Goal: Transaction & Acquisition: Purchase product/service

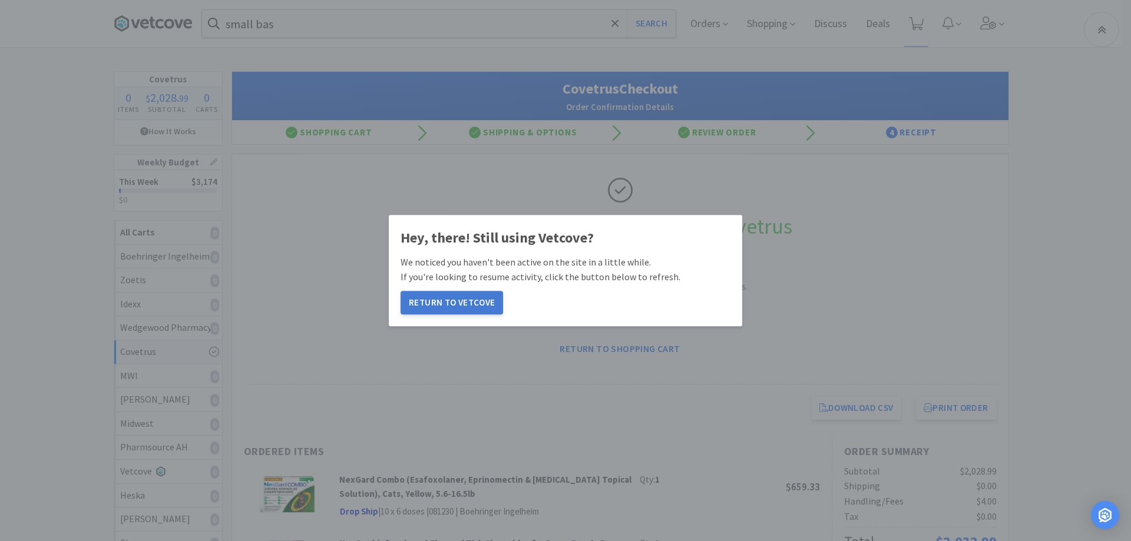
scroll to position [218, 0]
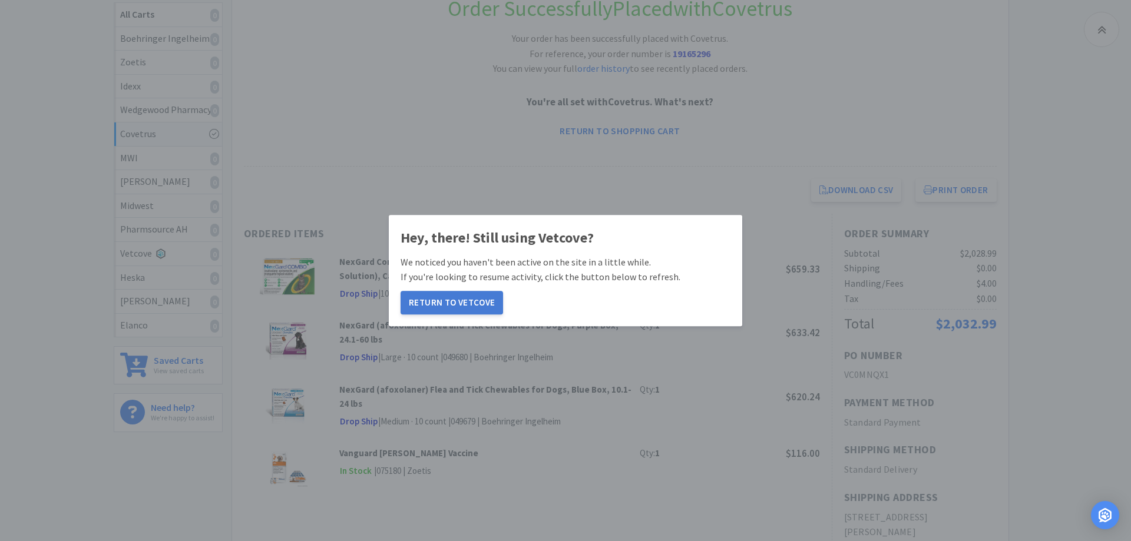
click at [454, 296] on button "Return to Vetcove" at bounding box center [452, 303] width 103 height 24
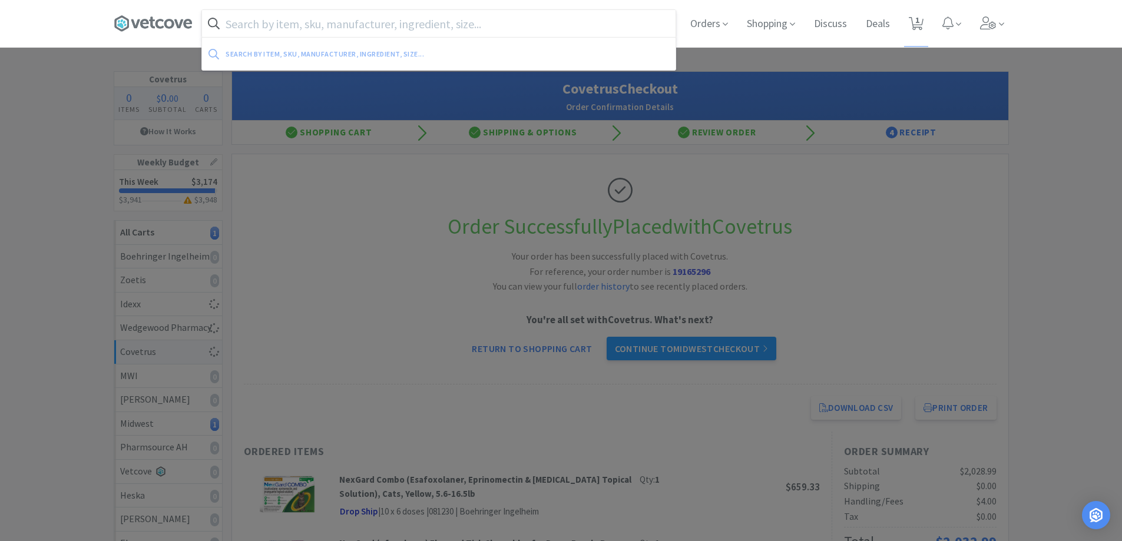
click at [227, 19] on input "text" at bounding box center [439, 23] width 474 height 27
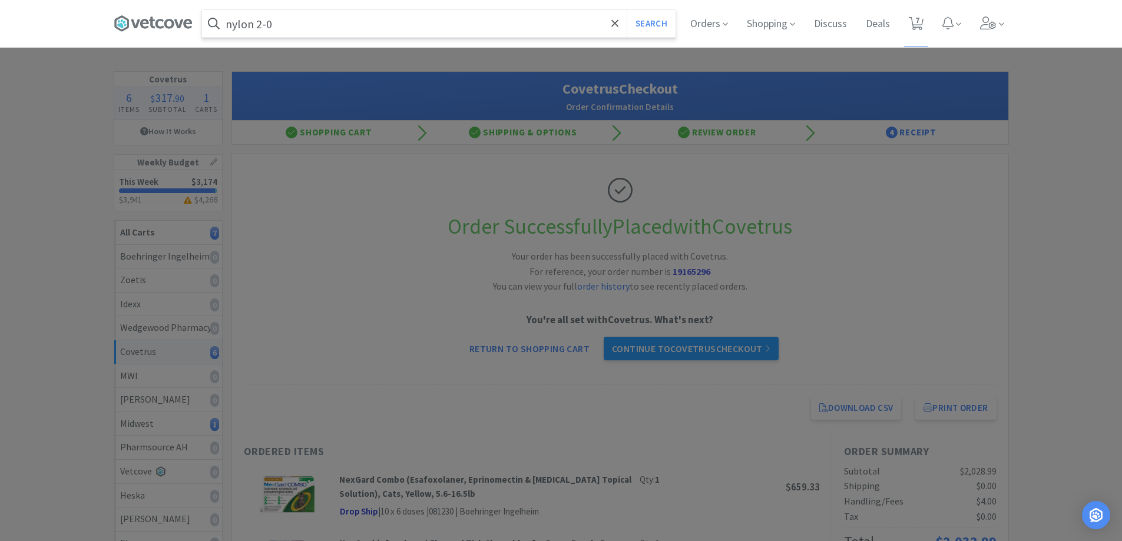
type input "nylon 2-0"
click at [627, 10] on button "Search" at bounding box center [651, 23] width 49 height 27
select select "3"
select select "1"
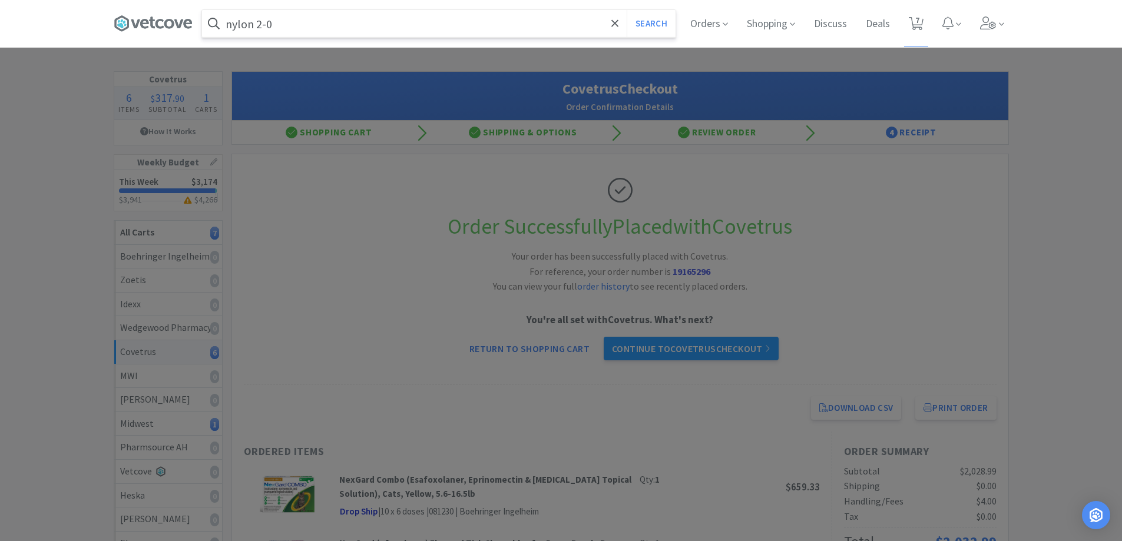
select select "4"
select select "6"
select select "1"
select select "4"
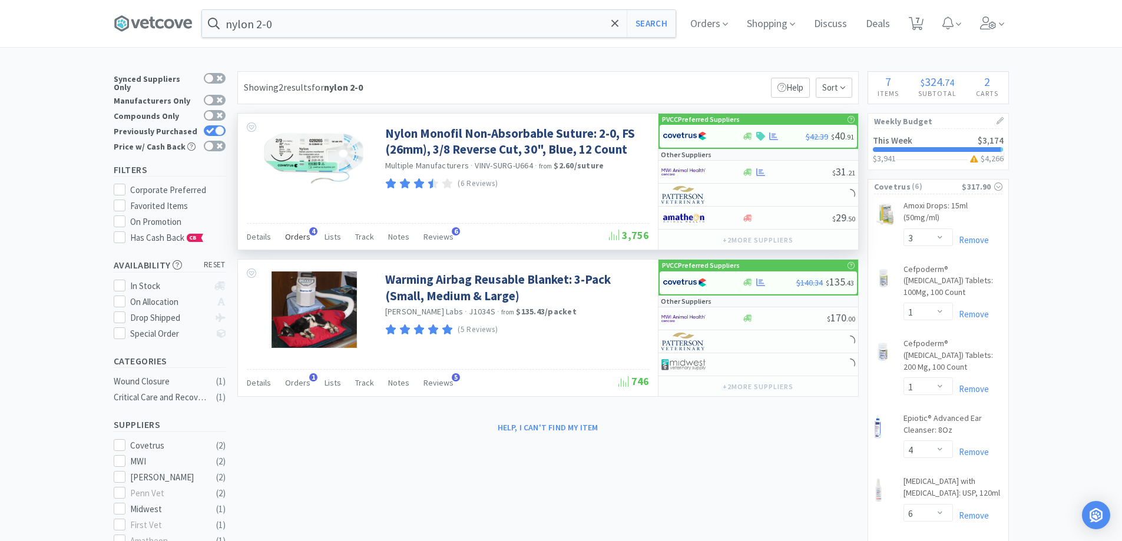
click at [301, 236] on span "Orders" at bounding box center [297, 237] width 25 height 11
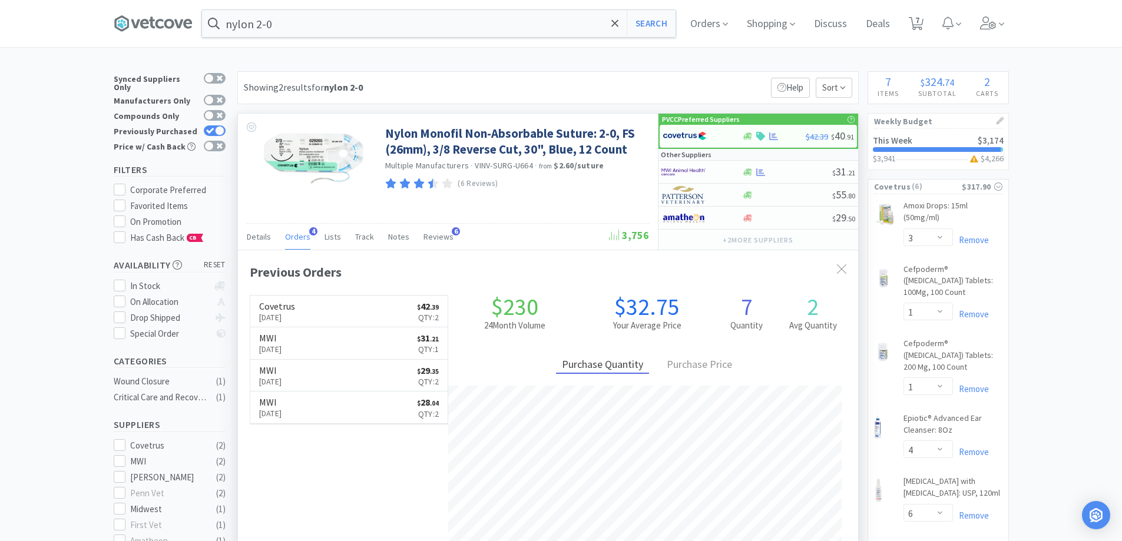
scroll to position [305, 620]
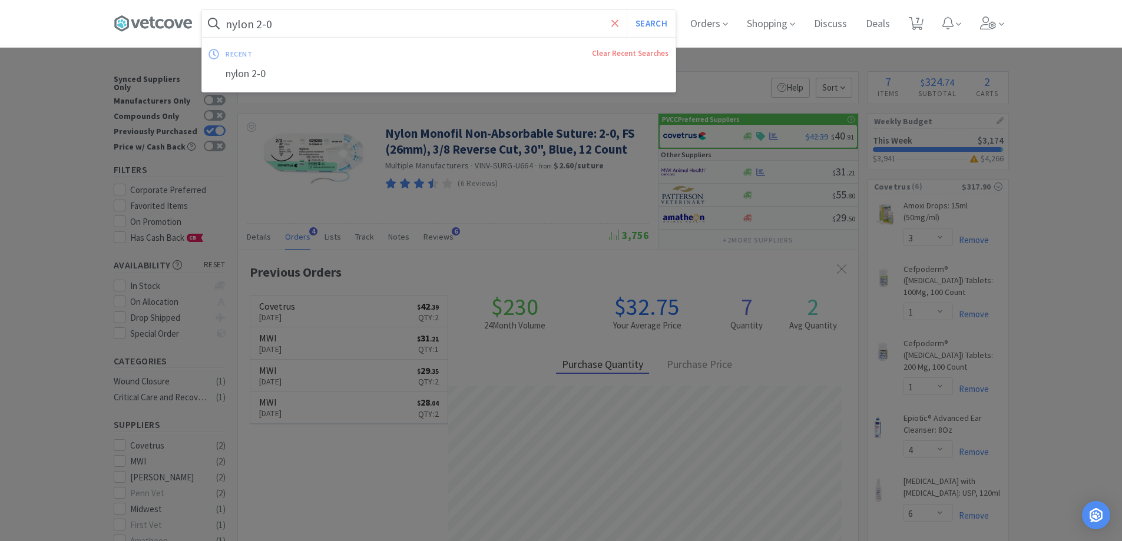
click at [617, 25] on icon at bounding box center [615, 24] width 8 height 12
click at [280, 15] on input "text" at bounding box center [439, 23] width 474 height 27
click at [1031, 267] on div at bounding box center [561, 270] width 1122 height 541
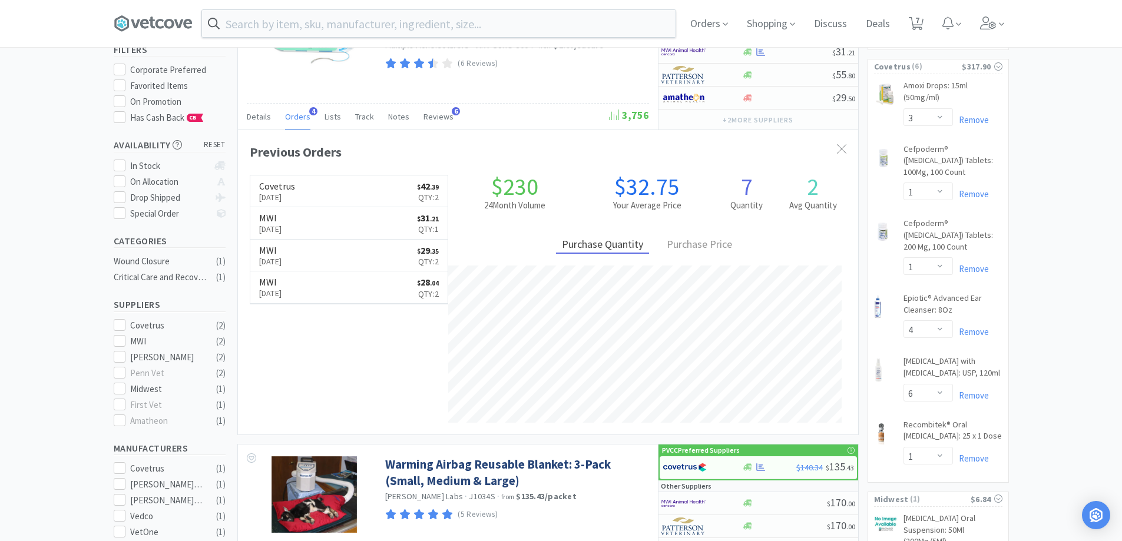
scroll to position [177, 0]
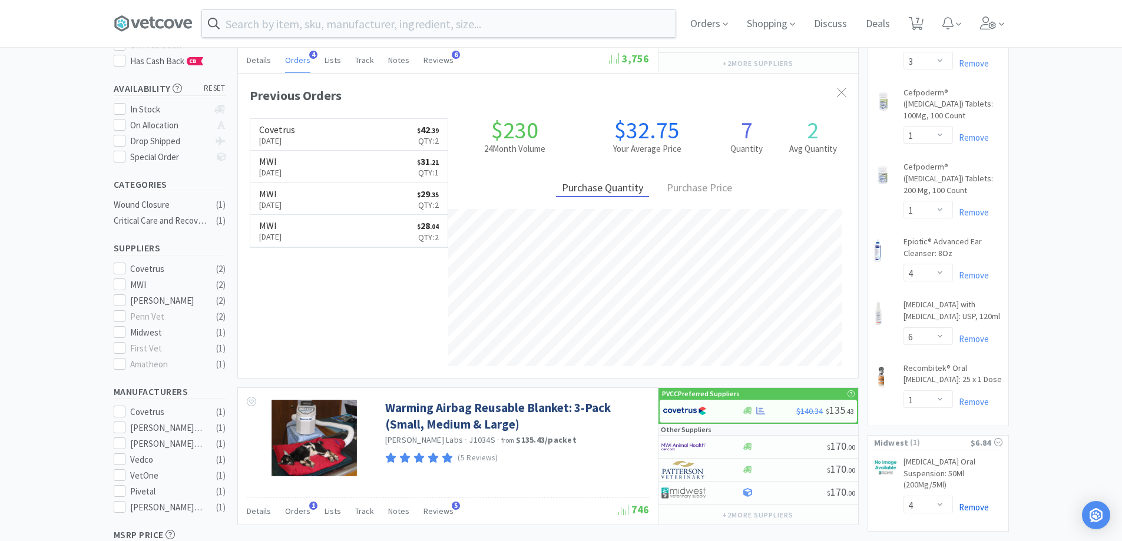
click at [966, 506] on link "Remove" at bounding box center [971, 507] width 36 height 11
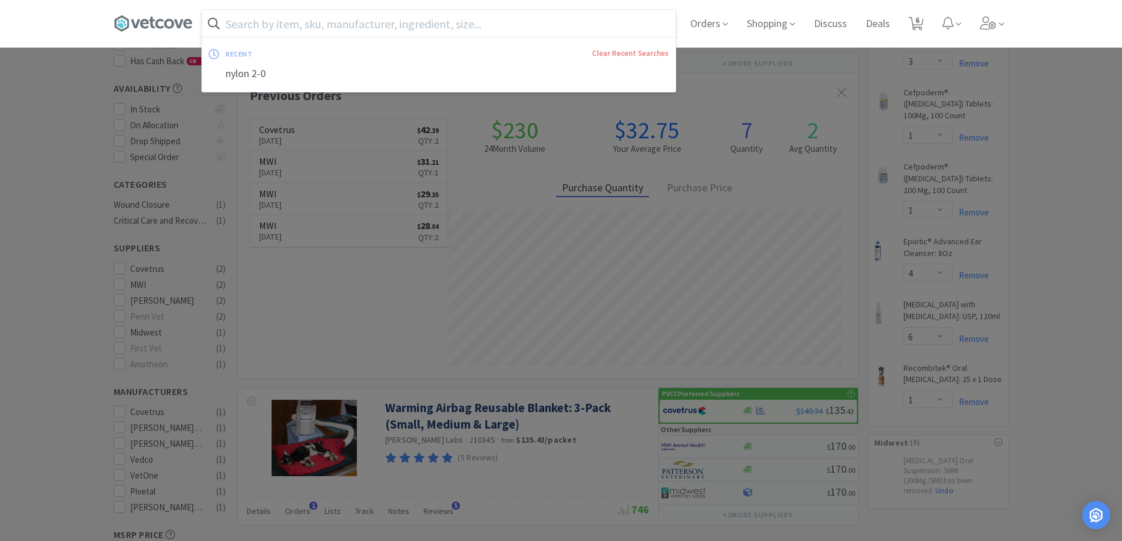
click at [348, 28] on input "text" at bounding box center [439, 23] width 474 height 27
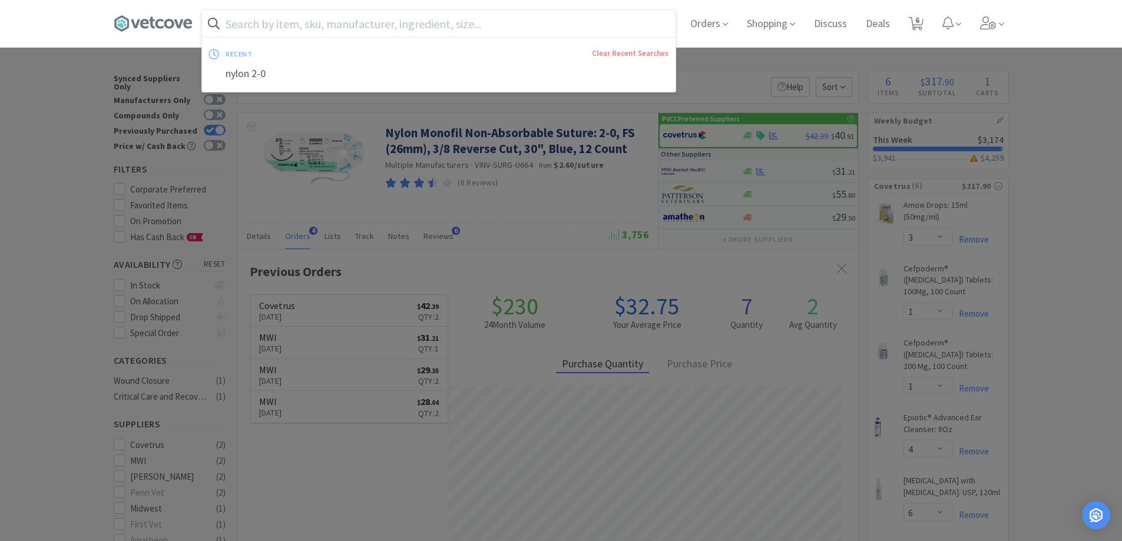
scroll to position [0, 0]
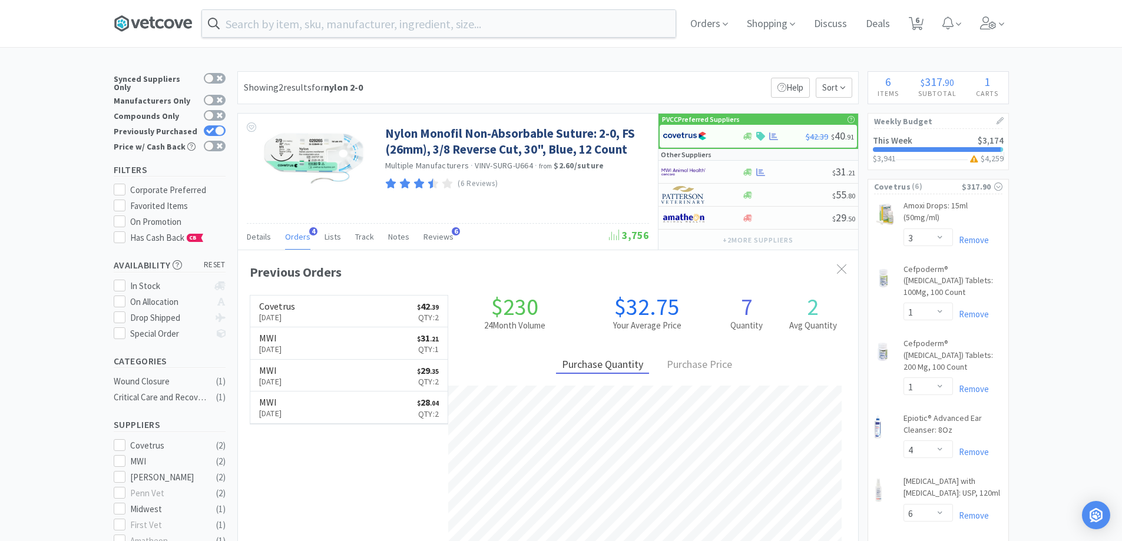
click at [173, 17] on icon at bounding box center [153, 24] width 79 height 18
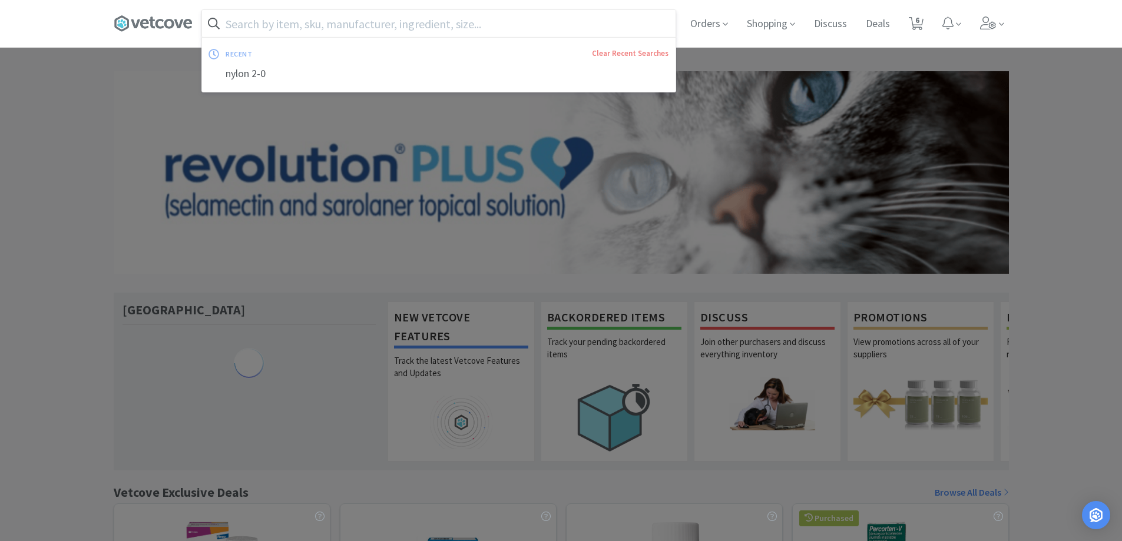
click at [240, 18] on input "text" at bounding box center [439, 23] width 474 height 27
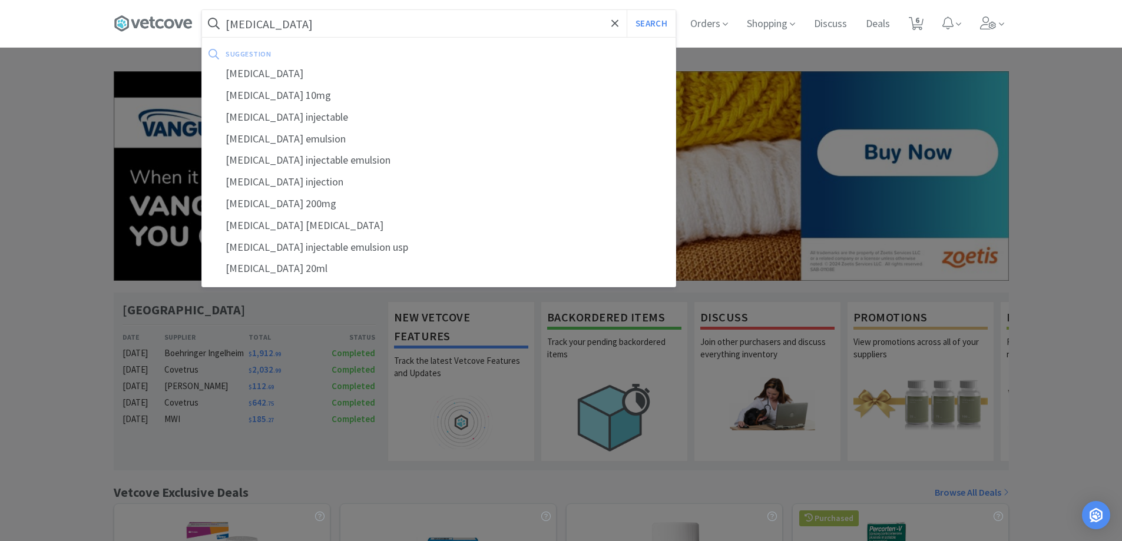
type input "[MEDICAL_DATA]"
click at [627, 10] on button "Search" at bounding box center [651, 23] width 49 height 27
select select "3"
select select "1"
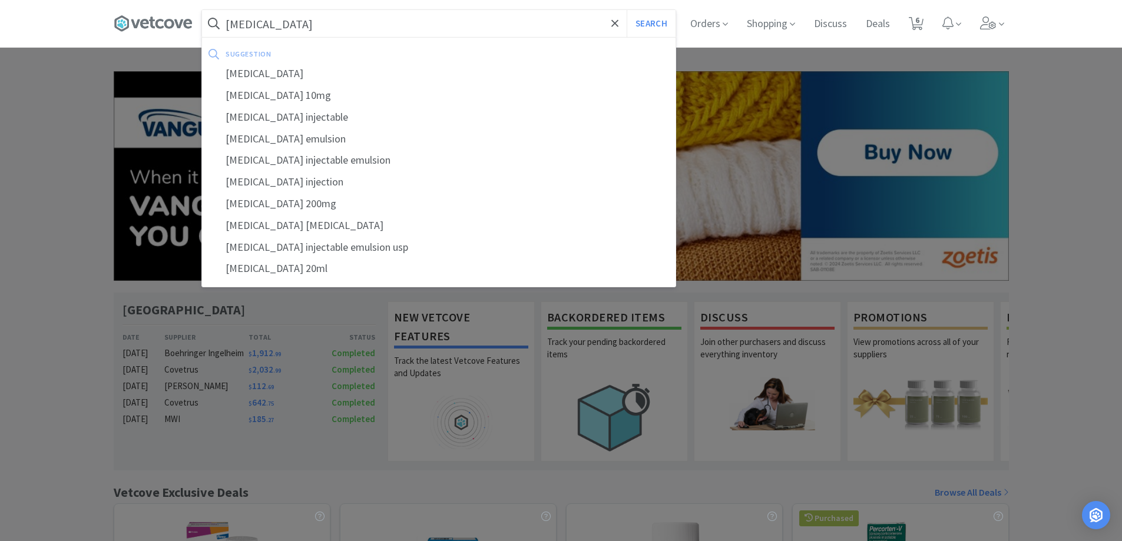
select select "4"
select select "6"
select select "1"
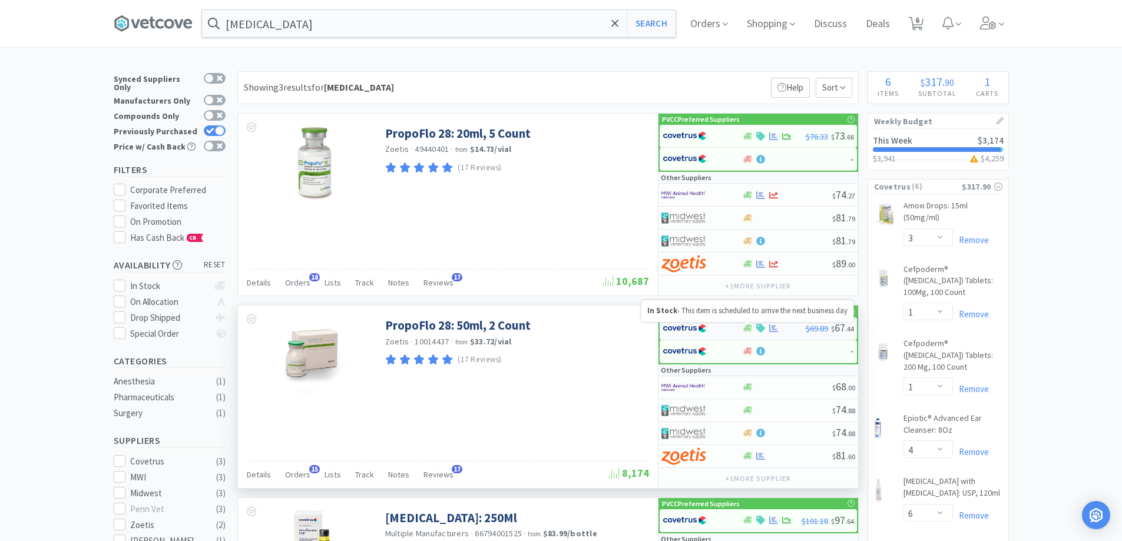
click at [745, 332] on icon at bounding box center [747, 328] width 9 height 9
select select "1"
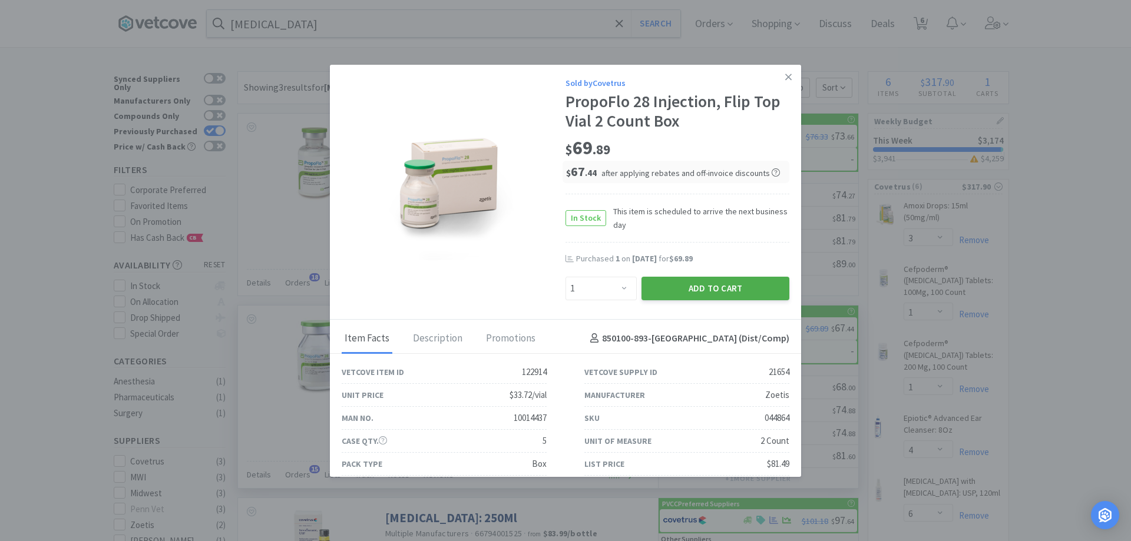
click at [682, 296] on button "Add to Cart" at bounding box center [716, 289] width 148 height 24
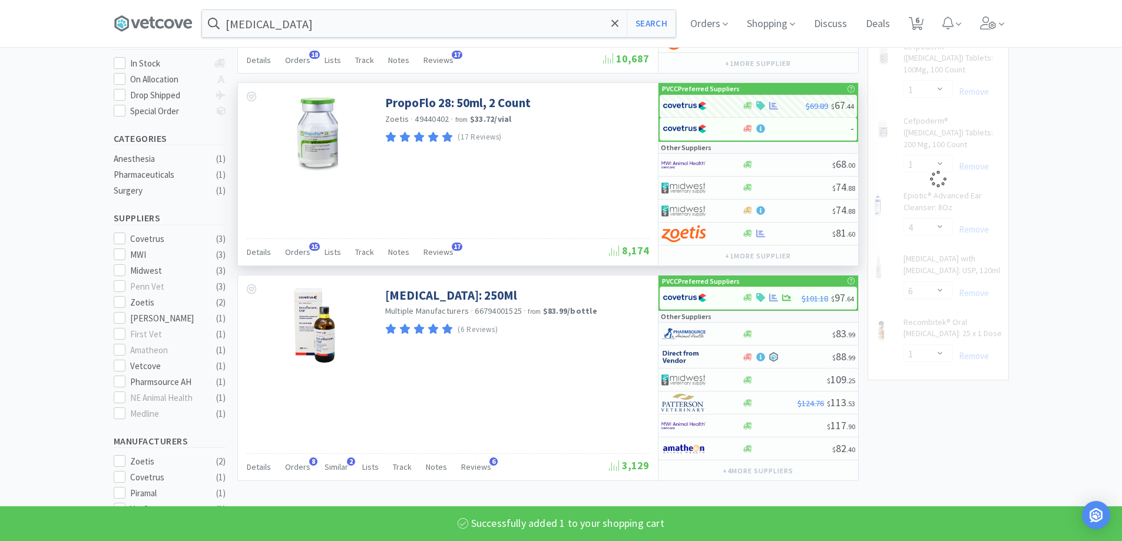
select select "1"
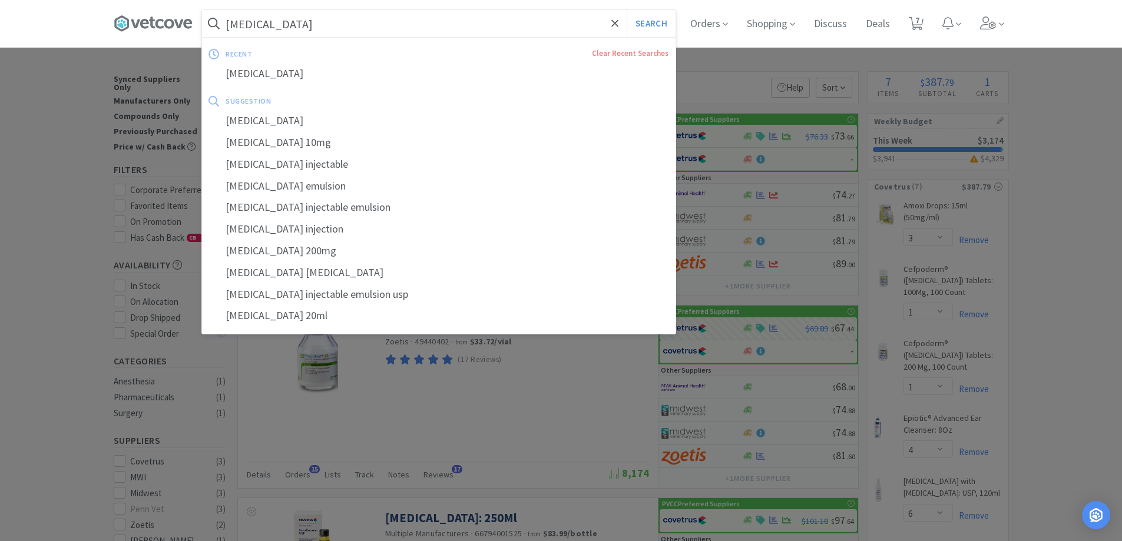
click at [289, 30] on input "[MEDICAL_DATA]" at bounding box center [439, 23] width 474 height 27
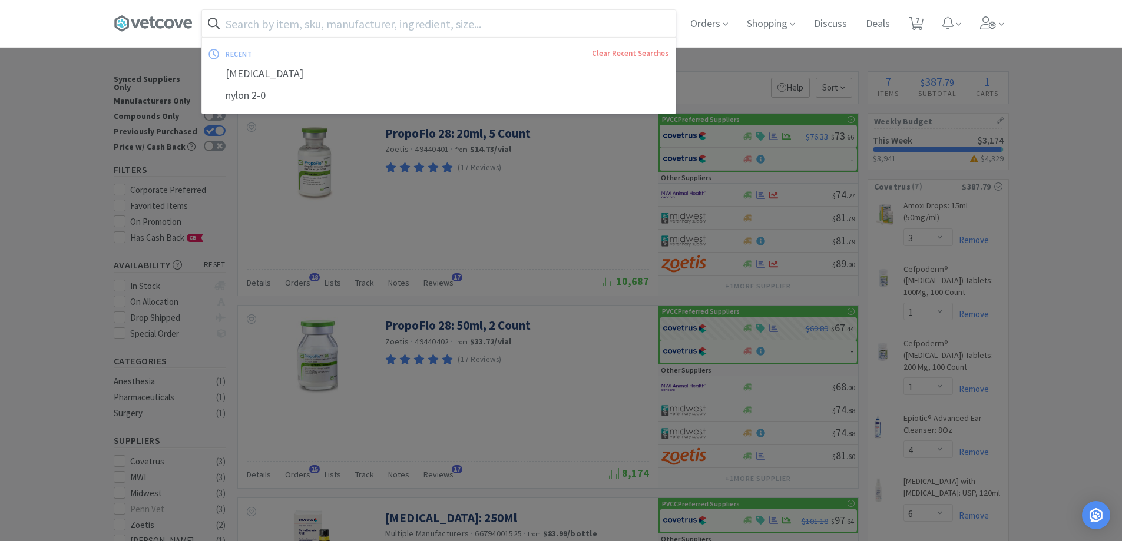
click at [356, 28] on input "text" at bounding box center [439, 23] width 474 height 27
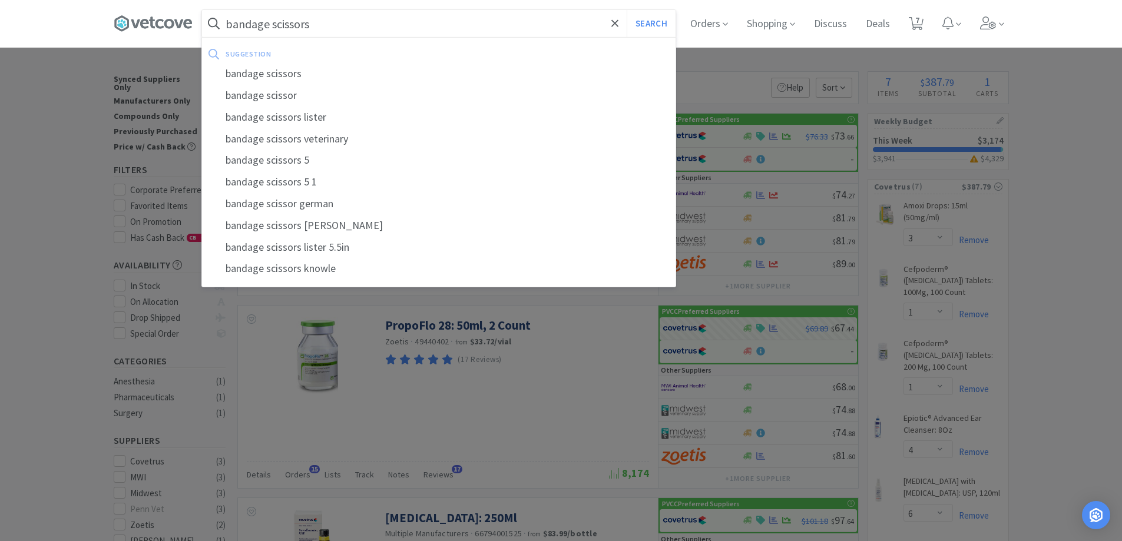
type input "bandage scissors"
click at [627, 10] on button "Search" at bounding box center [651, 23] width 49 height 27
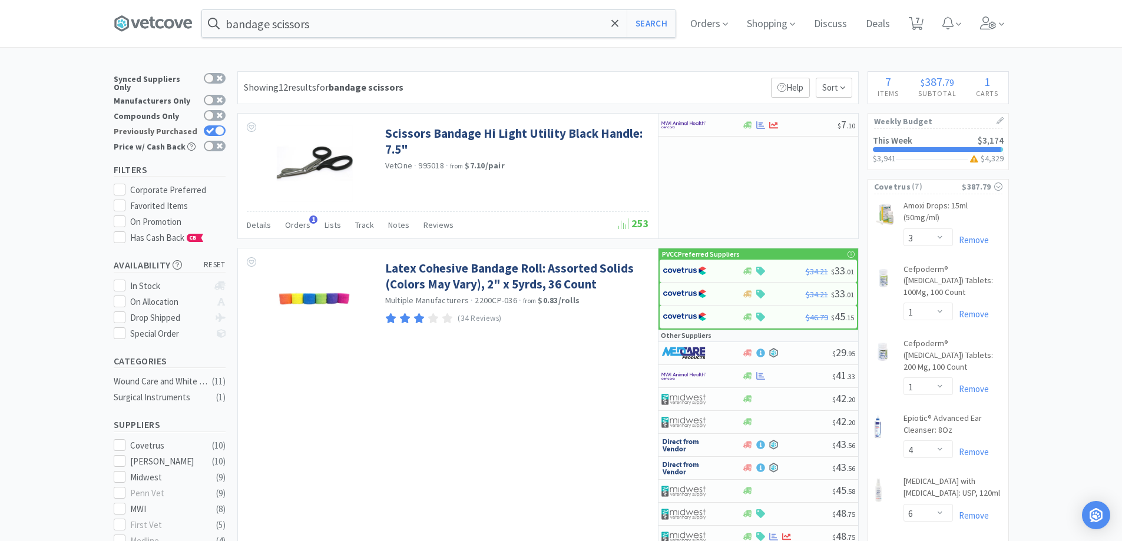
click at [217, 126] on div at bounding box center [219, 130] width 9 height 9
checkbox input "false"
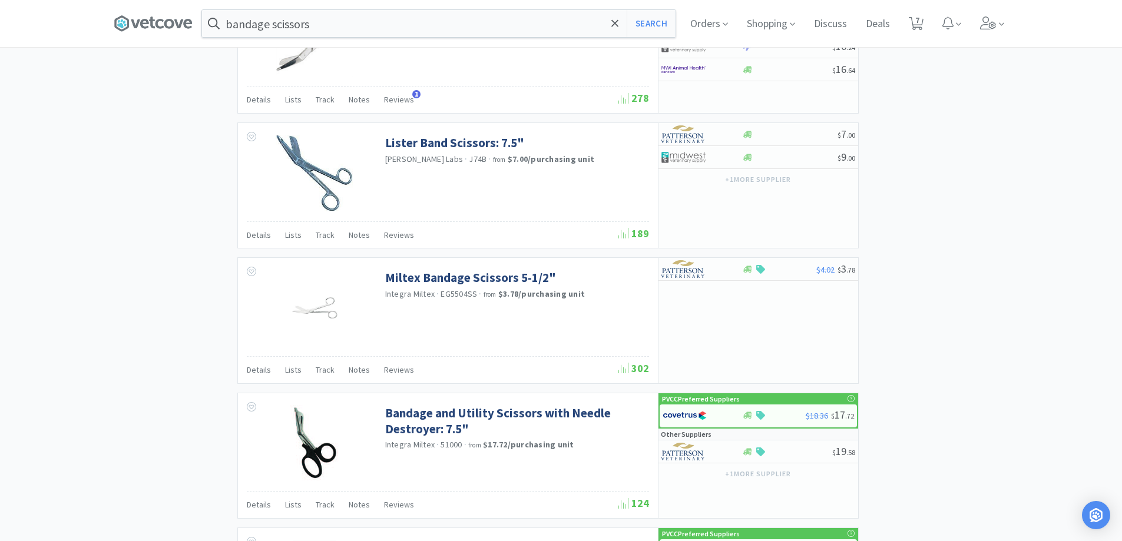
scroll to position [1355, 0]
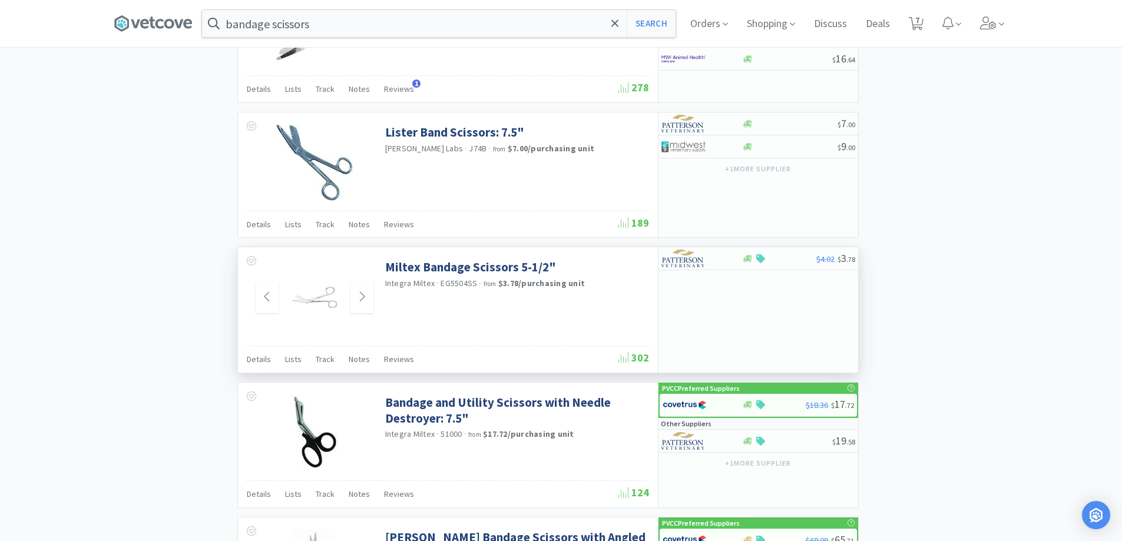
click at [322, 300] on img at bounding box center [314, 297] width 77 height 77
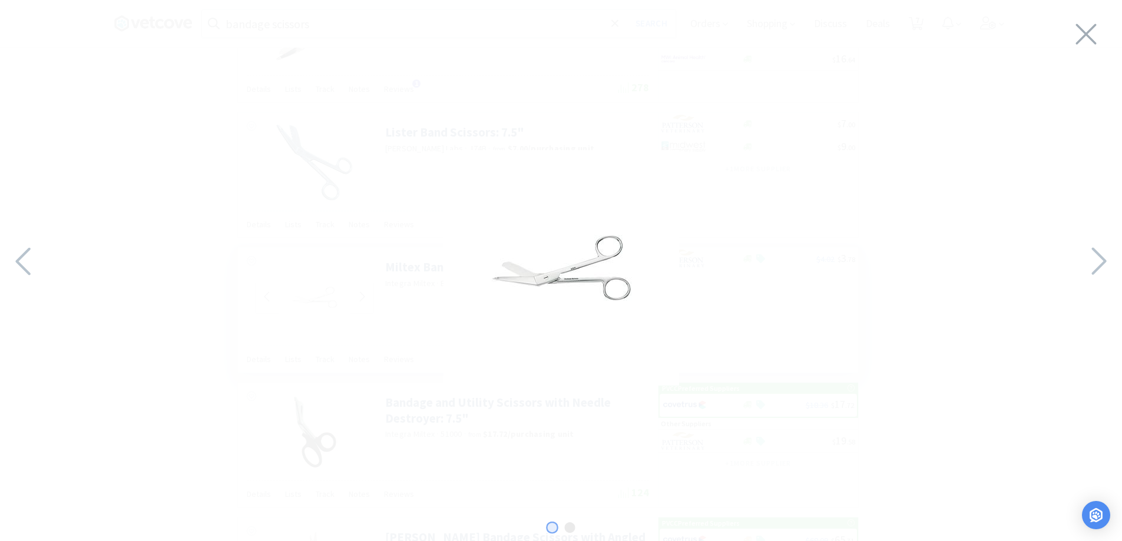
click at [1079, 52] on div at bounding box center [561, 268] width 1122 height 512
click at [1080, 42] on icon at bounding box center [1086, 34] width 25 height 33
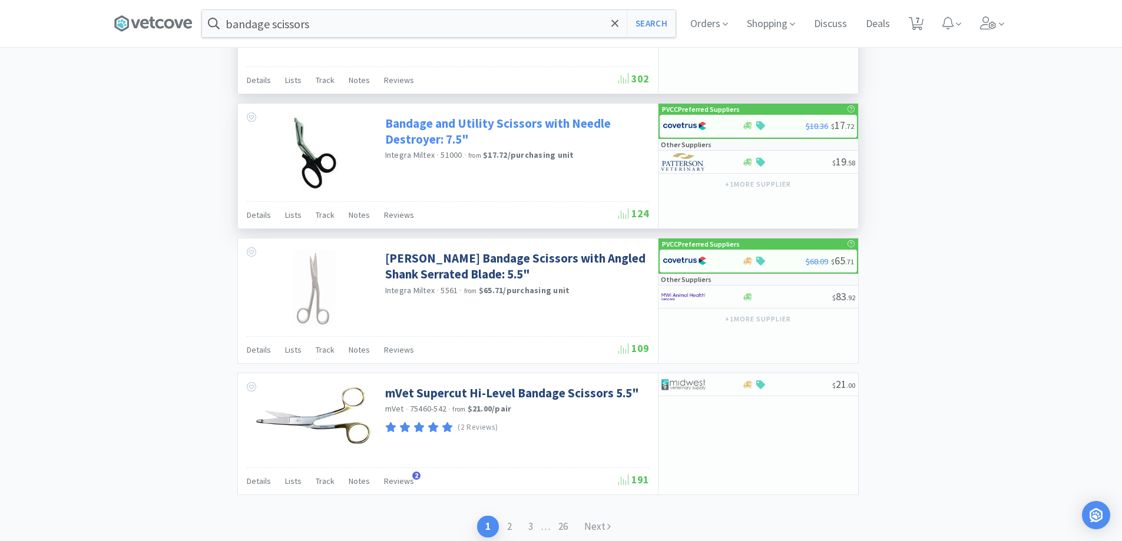
scroll to position [1649, 0]
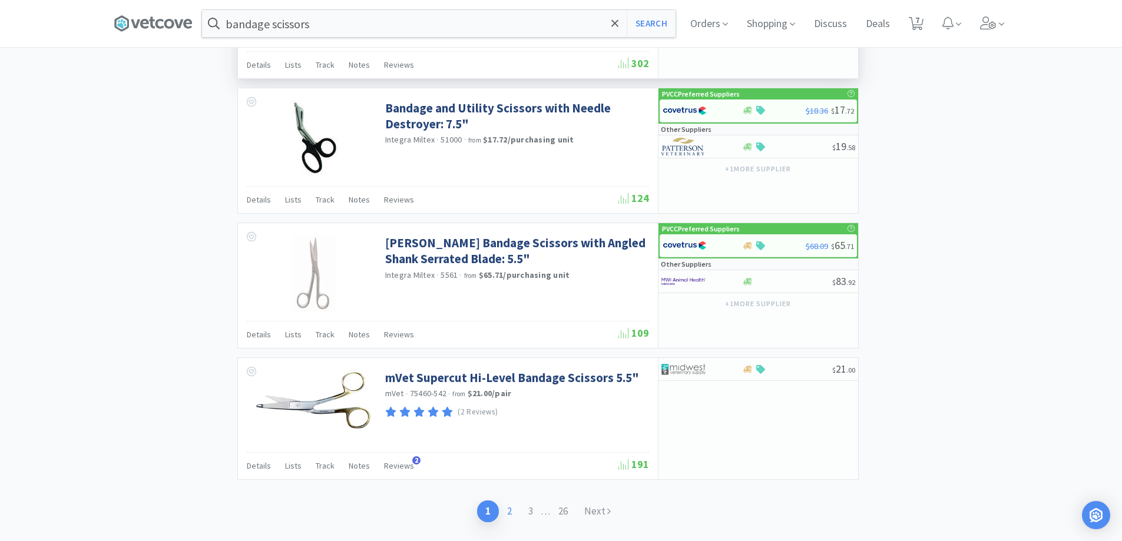
click at [505, 509] on link "2" at bounding box center [509, 512] width 21 height 22
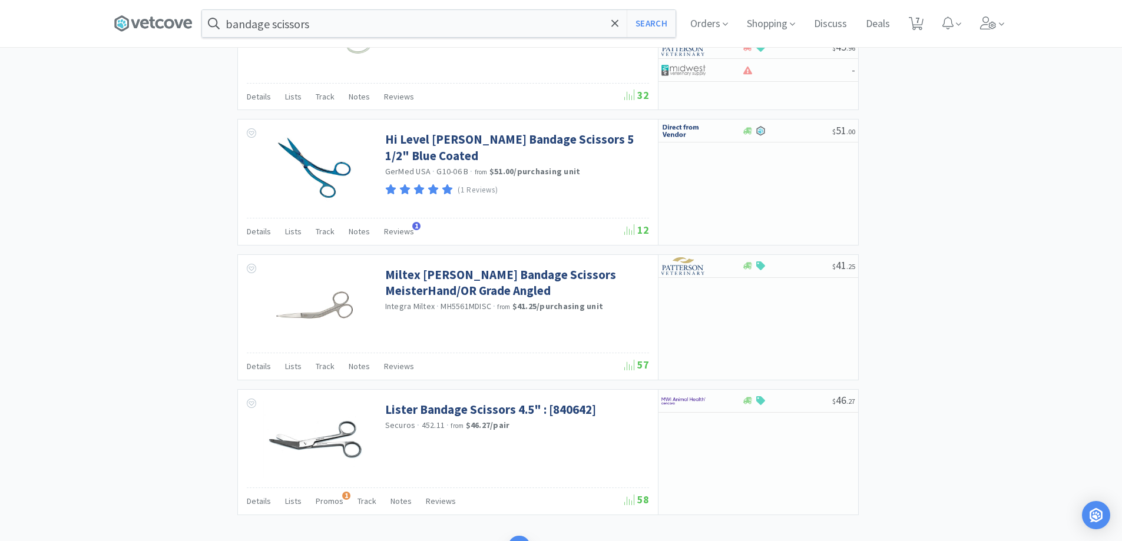
scroll to position [1690, 0]
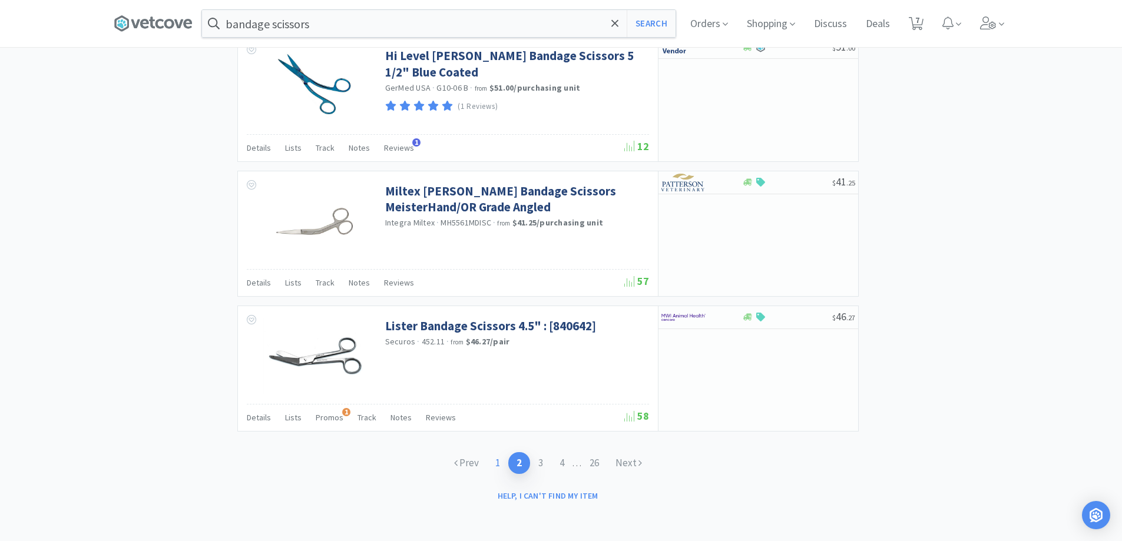
click at [498, 462] on link "1" at bounding box center [497, 463] width 21 height 22
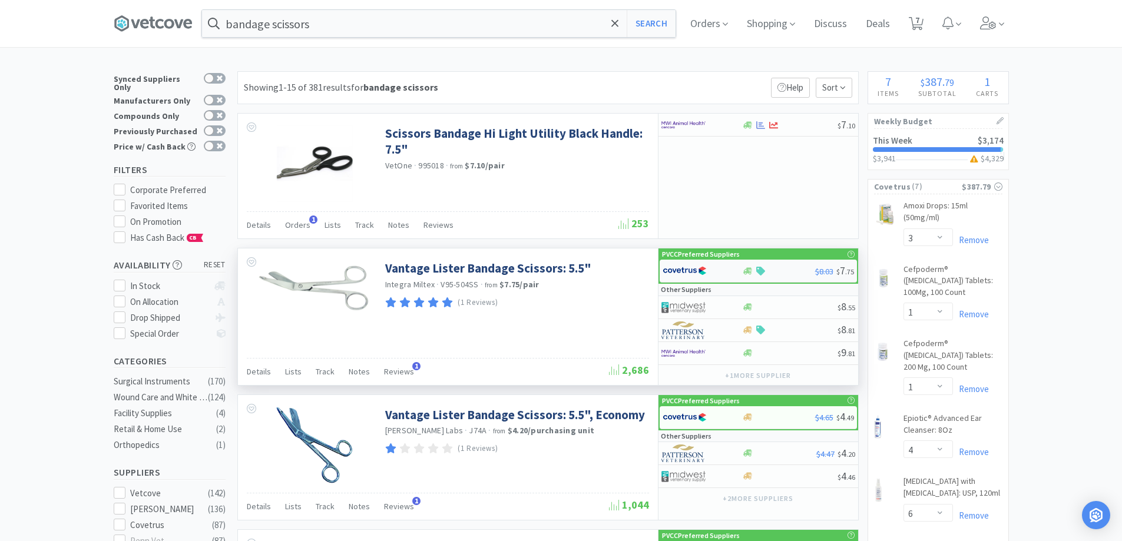
click at [790, 276] on div "$8.03 $ 7 . 75" at bounding box center [758, 271] width 197 height 23
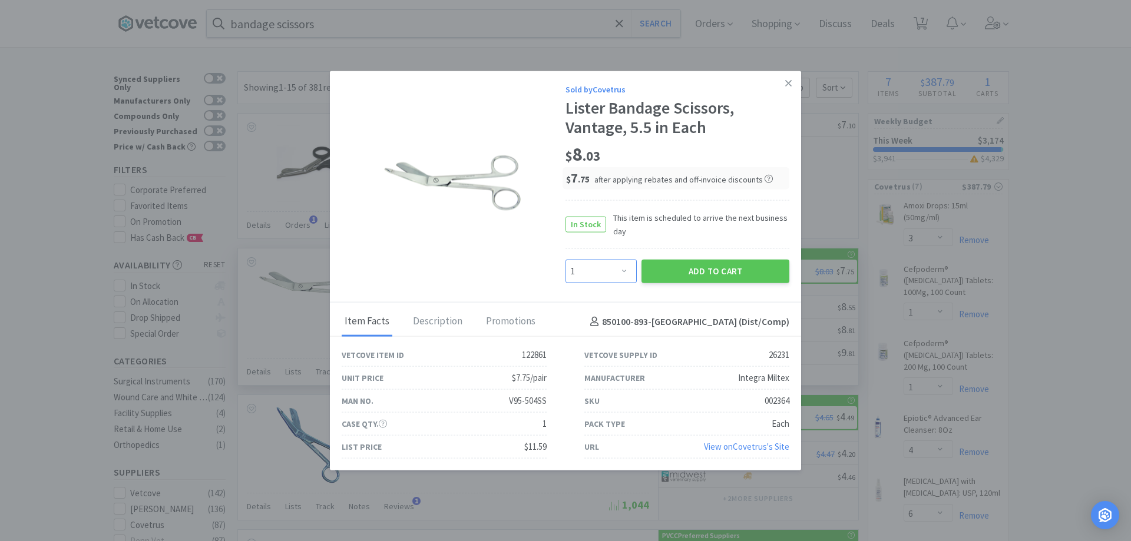
click at [616, 276] on select "Enter Quantity 1 2 3 4 5 6 7 8 9 10 11 12 13 14 15 16 17 18 19 20 Enter Quantity" at bounding box center [601, 272] width 71 height 24
select select "6"
click at [566, 260] on select "Enter Quantity 1 2 3 4 5 6 7 8 9 10 11 12 13 14 15 16 17 18 19 20 Enter Quantity" at bounding box center [601, 272] width 71 height 24
click at [668, 266] on button "Add to Cart" at bounding box center [716, 272] width 148 height 24
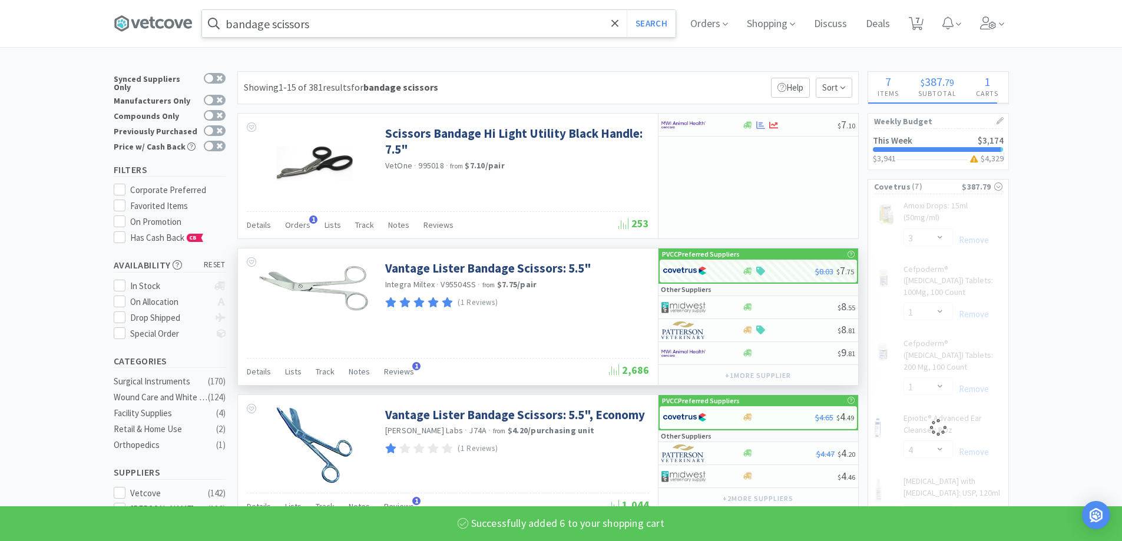
click at [389, 25] on input "bandage scissors" at bounding box center [439, 23] width 474 height 27
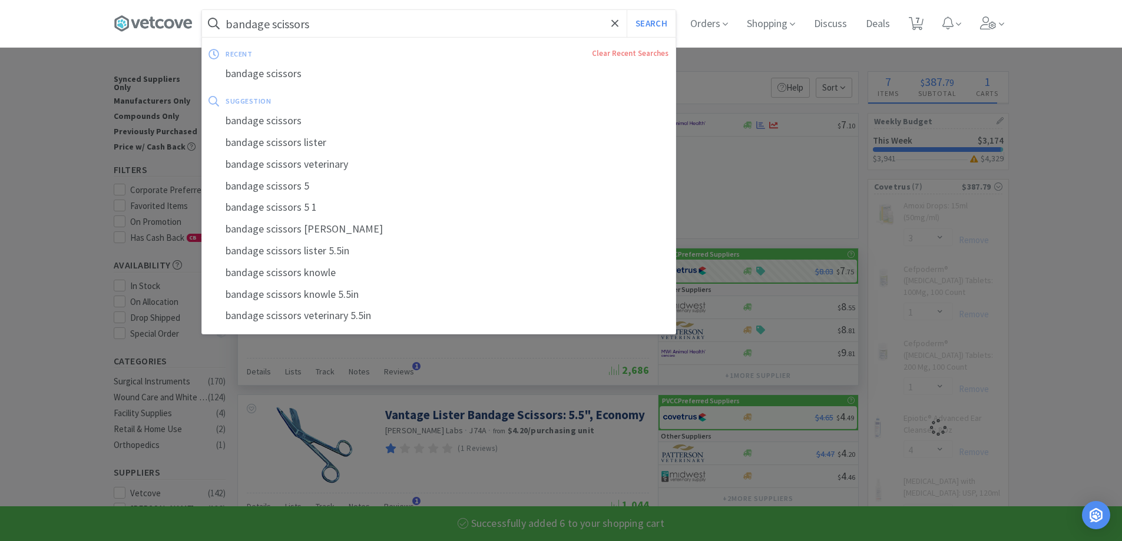
select select "6"
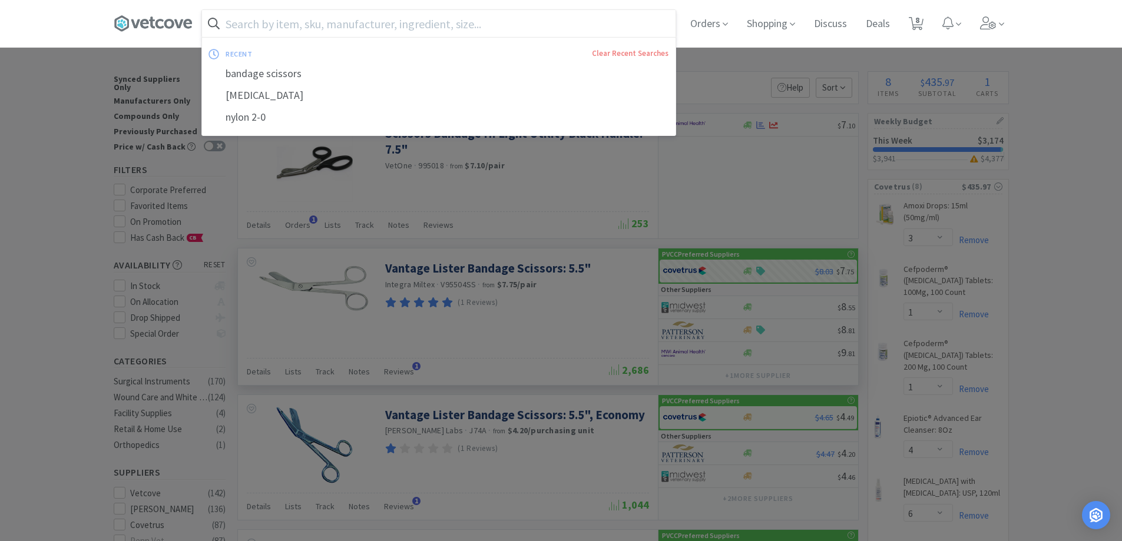
click at [256, 30] on input "text" at bounding box center [439, 23] width 474 height 27
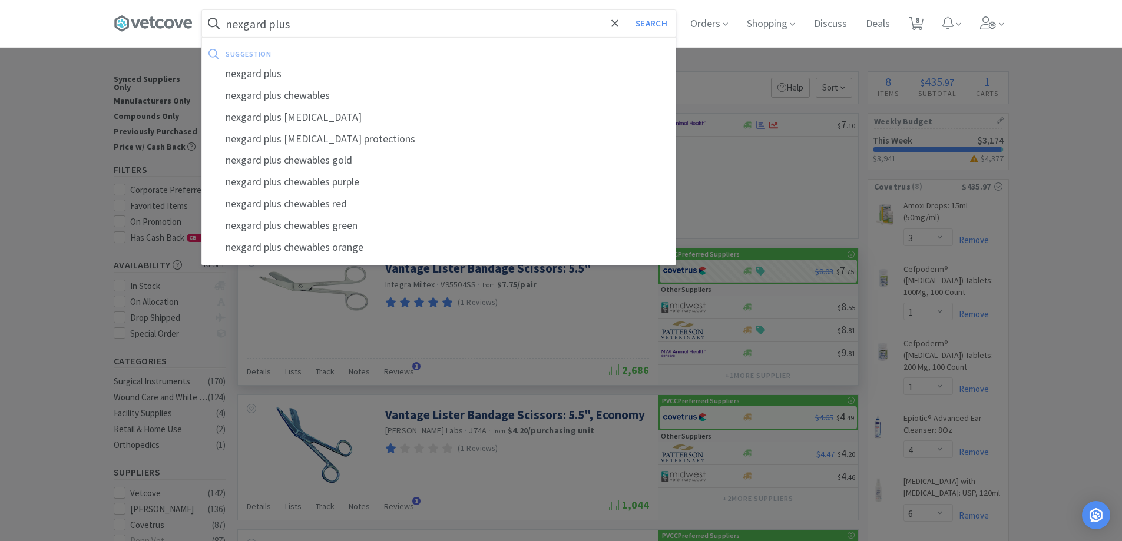
click at [627, 10] on button "Search" at bounding box center [651, 23] width 49 height 27
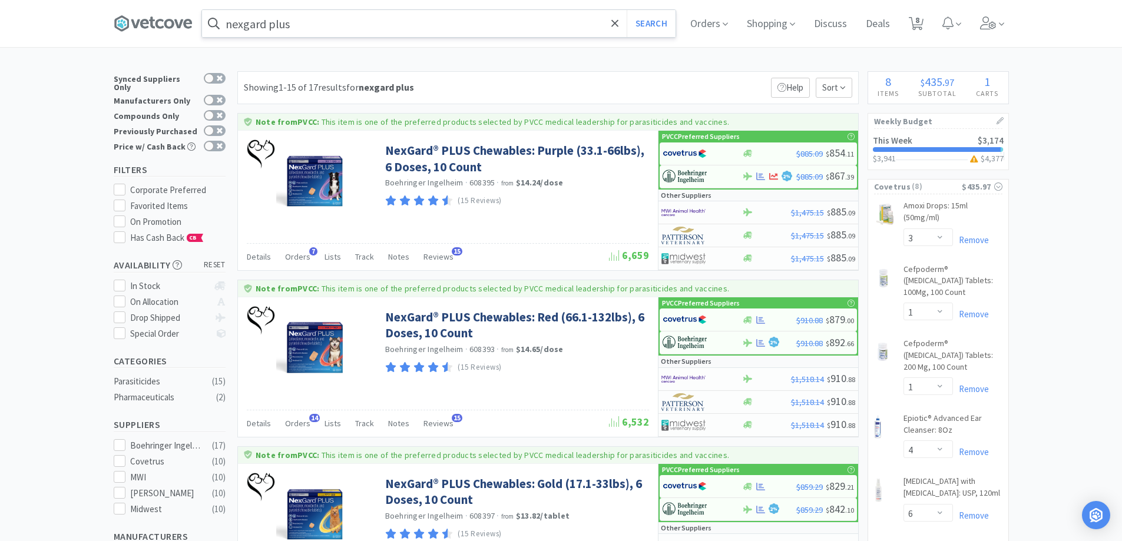
click at [385, 15] on input "nexgard plus" at bounding box center [439, 23] width 474 height 27
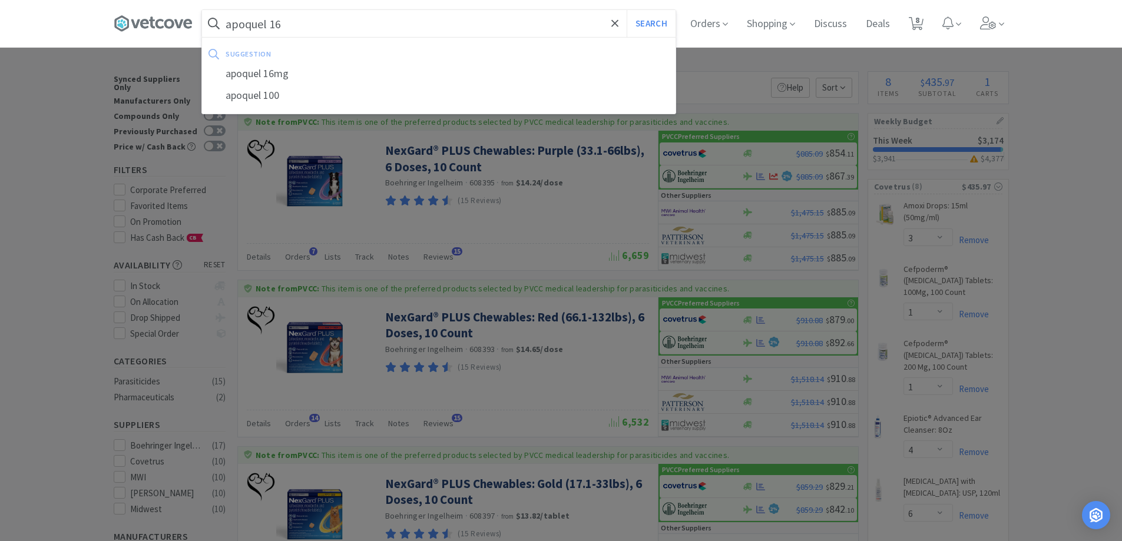
type input "apoquel 16"
click at [627, 10] on button "Search" at bounding box center [651, 23] width 49 height 27
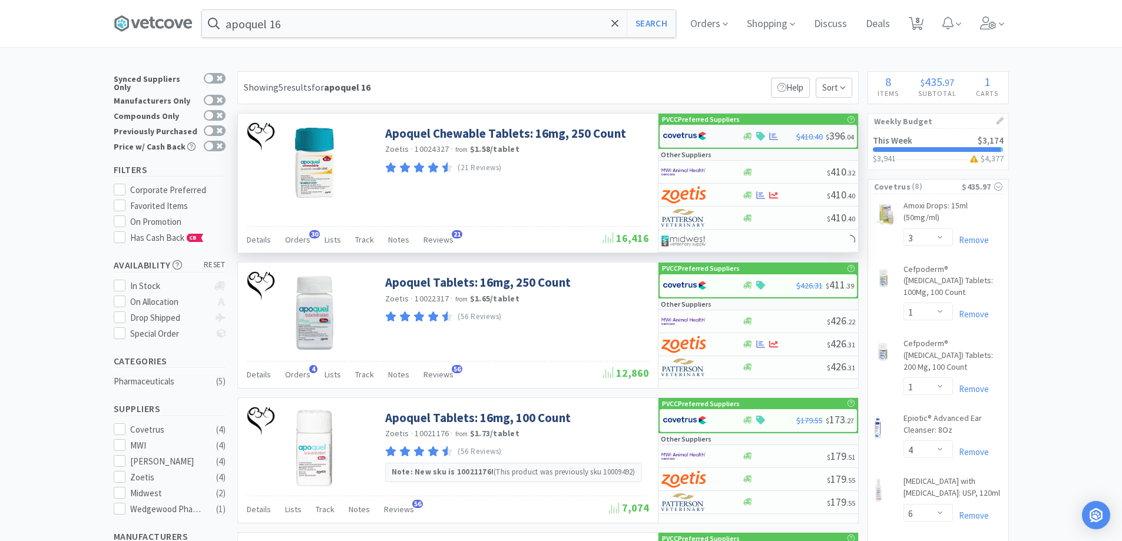
click at [778, 141] on div "$410.40 $ 396 . 04" at bounding box center [758, 136] width 197 height 23
select select "1"
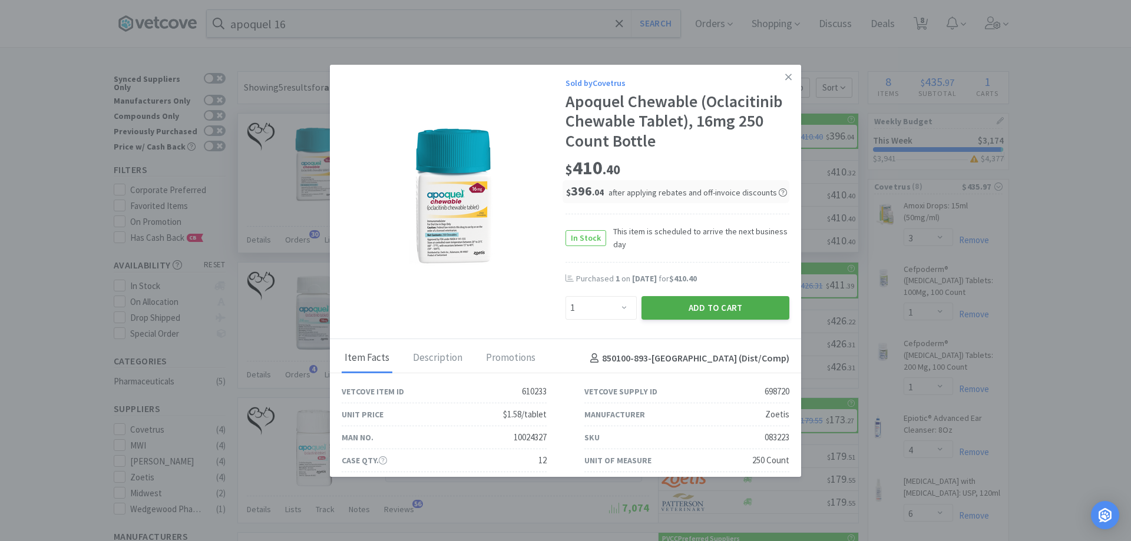
click at [686, 301] on button "Add to Cart" at bounding box center [716, 308] width 148 height 24
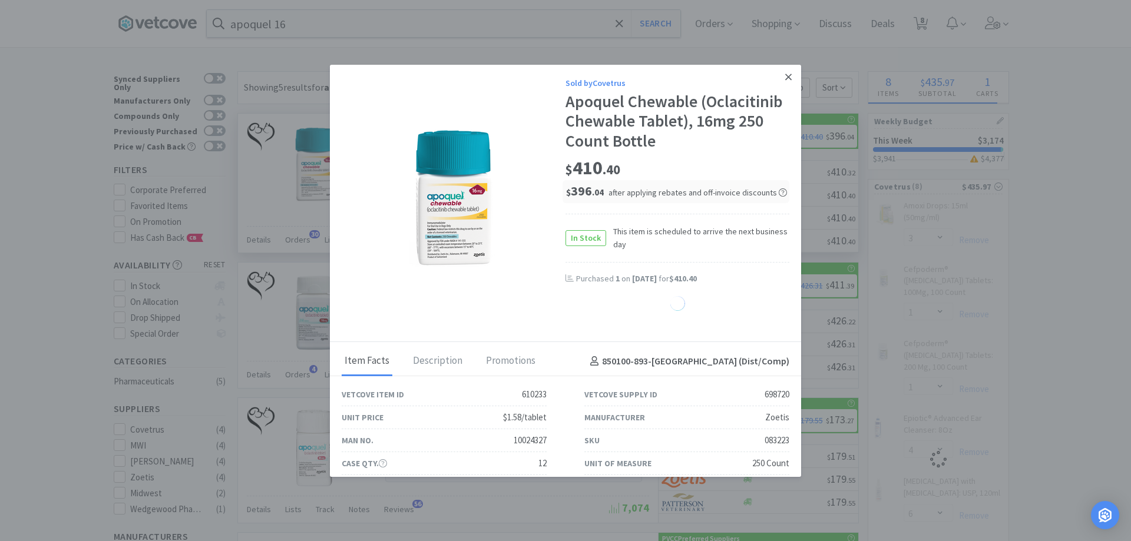
select select "1"
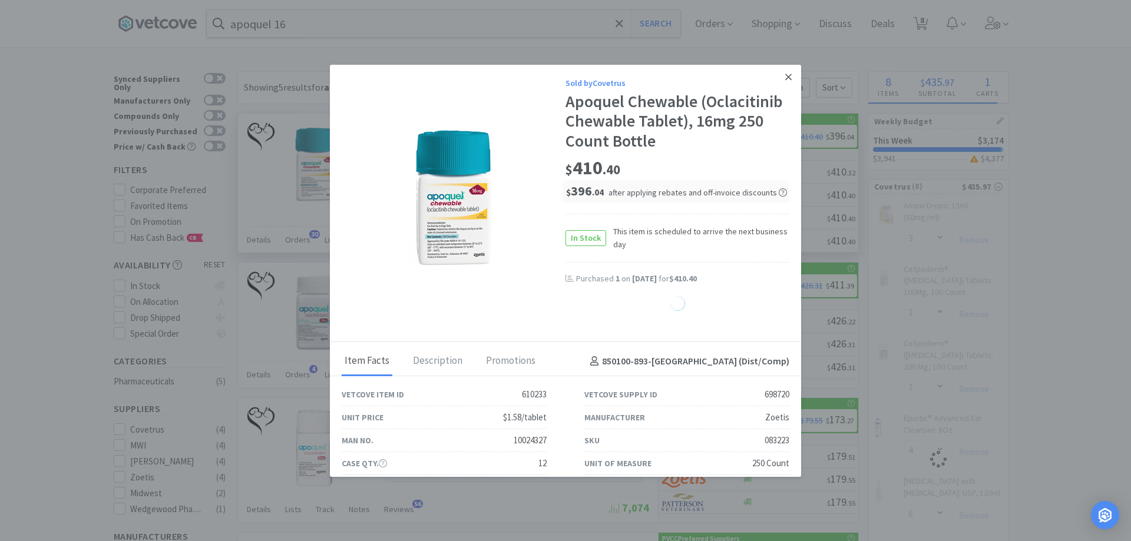
select select "1"
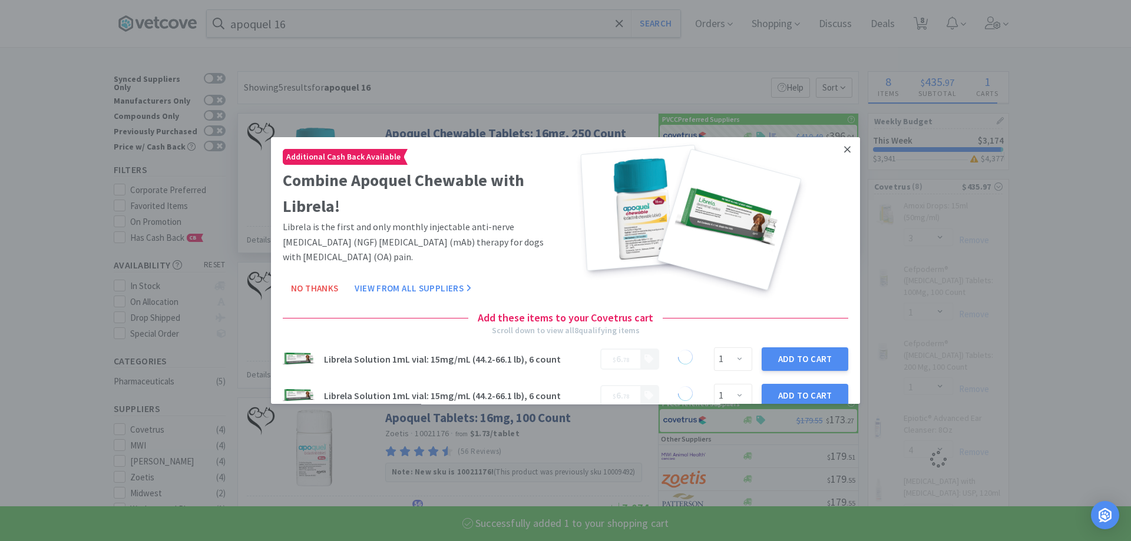
select select "1"
select select "4"
select select "6"
select select "1"
select select "6"
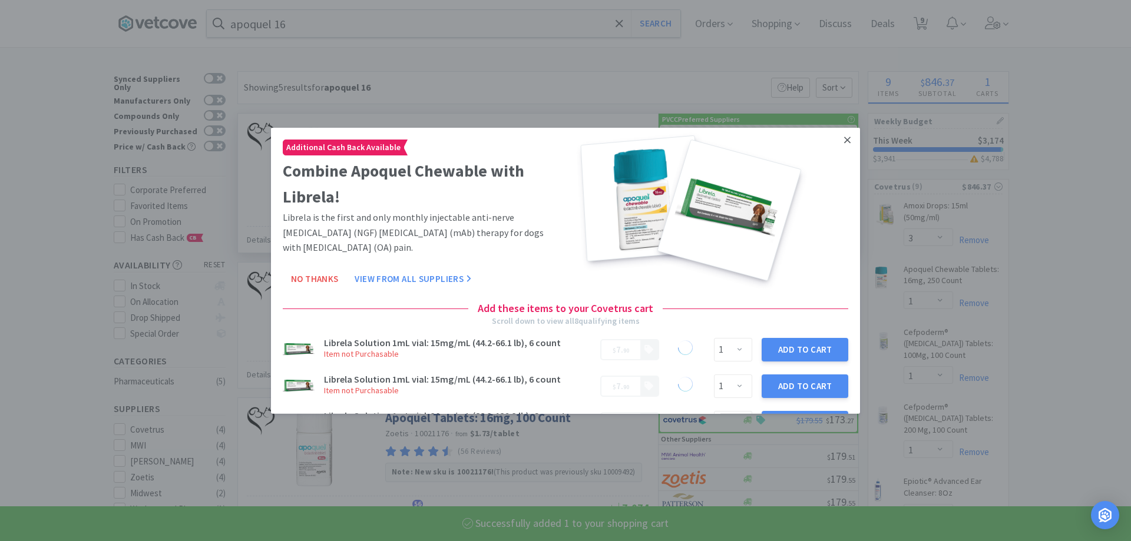
click at [844, 138] on icon at bounding box center [847, 139] width 6 height 11
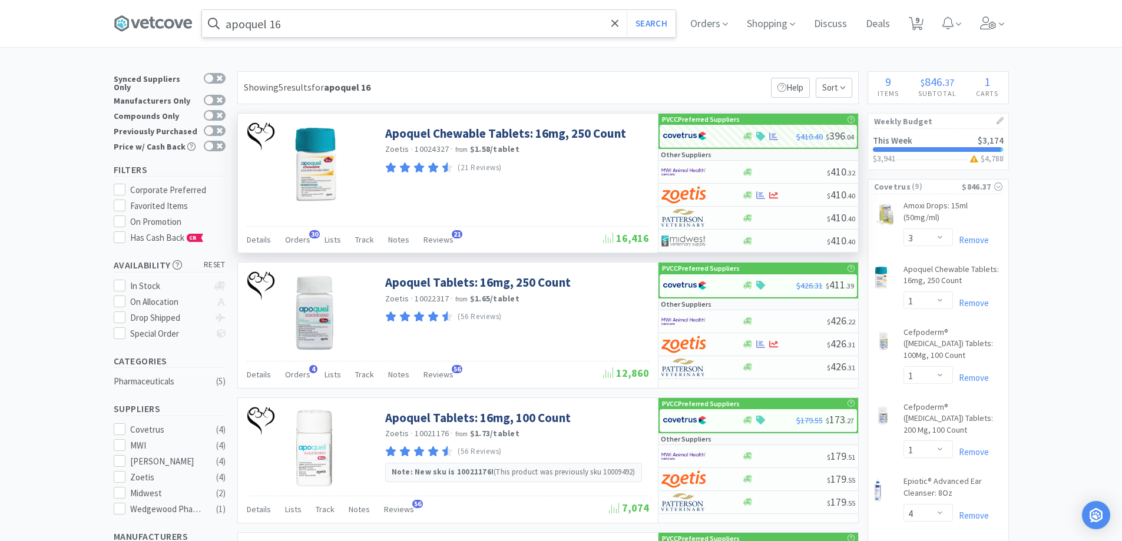
click at [316, 23] on input "apoquel 16" at bounding box center [439, 23] width 474 height 27
click at [1057, 242] on div at bounding box center [561, 270] width 1122 height 541
click at [330, 31] on input "apoquel 16" at bounding box center [439, 23] width 474 height 27
